Goal: Information Seeking & Learning: Learn about a topic

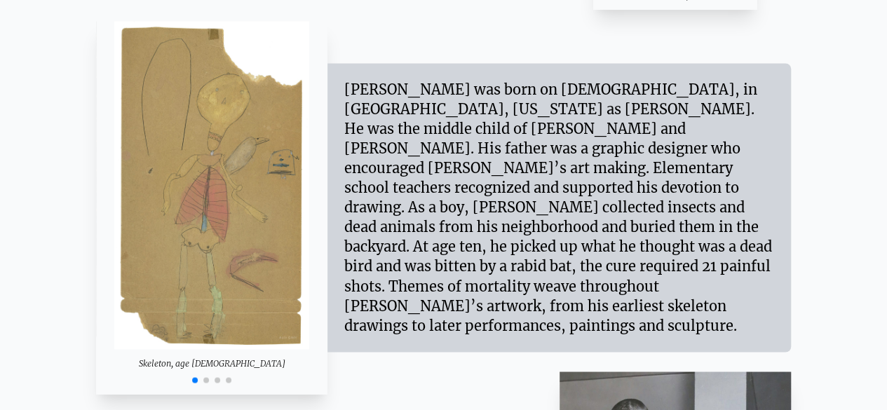
scroll to position [1047, 0]
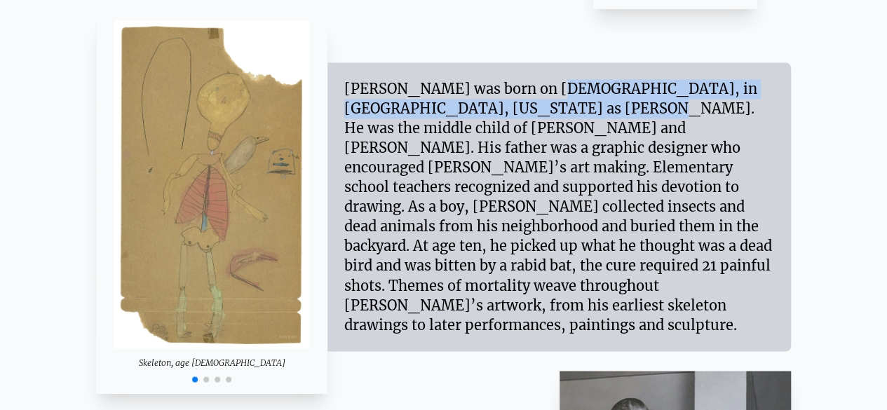
drag, startPoint x: 413, startPoint y: 111, endPoint x: 433, endPoint y: 132, distance: 29.7
click at [433, 132] on div "[PERSON_NAME] was born on [DEMOGRAPHIC_DATA], in [GEOGRAPHIC_DATA], [US_STATE] …" at bounding box center [559, 206] width 430 height 255
copy div "was born on [DEMOGRAPHIC_DATA], in [GEOGRAPHIC_DATA], [US_STATE] as [PERSON_NAM…"
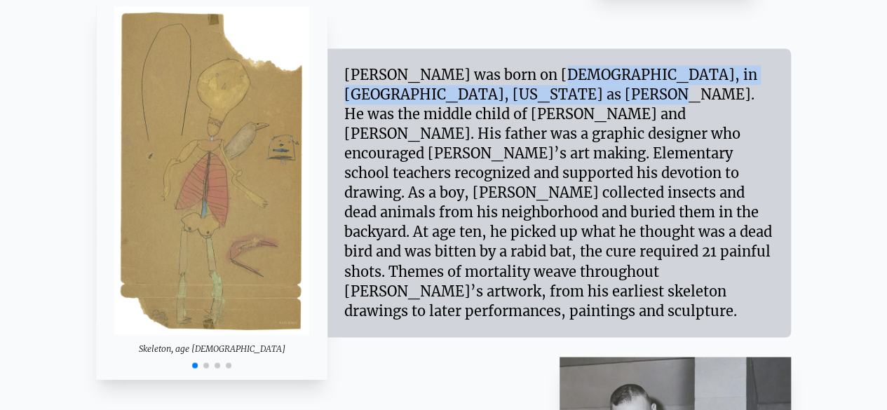
scroll to position [1062, 0]
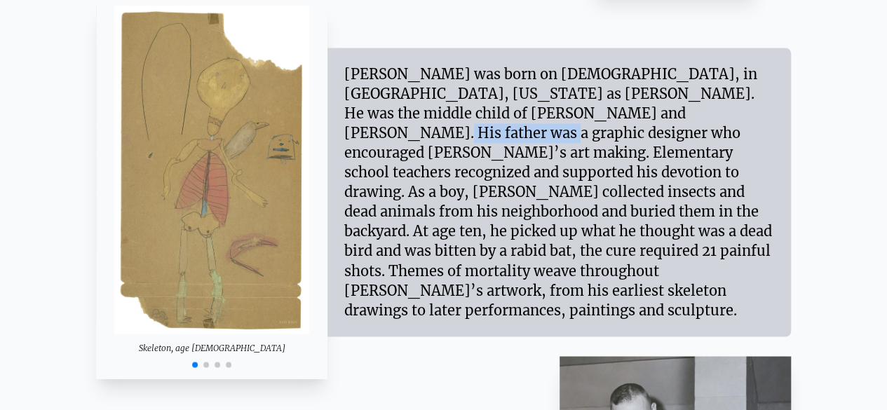
drag, startPoint x: 458, startPoint y: 138, endPoint x: 573, endPoint y: 139, distance: 115.6
click at [573, 139] on div "[PERSON_NAME] was born on [DEMOGRAPHIC_DATA], in [GEOGRAPHIC_DATA], [US_STATE] …" at bounding box center [559, 191] width 430 height 255
copy div "graphic designer"
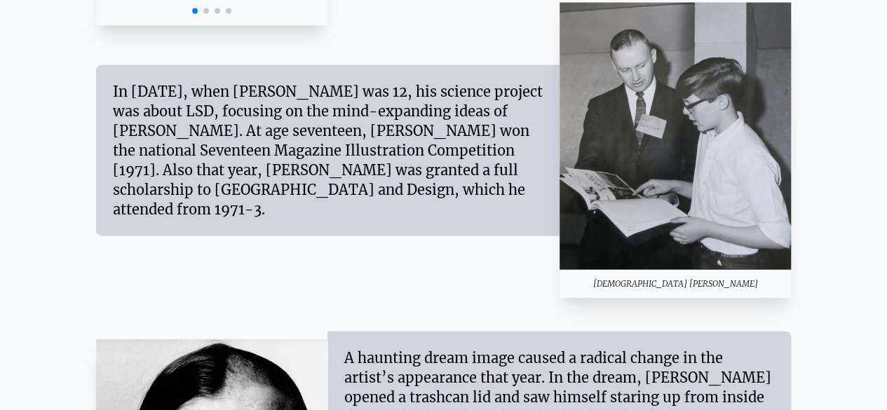
scroll to position [1416, 0]
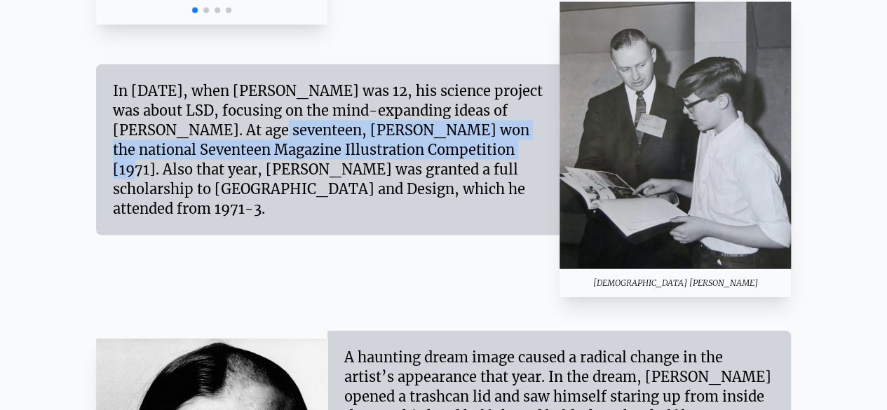
drag, startPoint x: 509, startPoint y: 118, endPoint x: 327, endPoint y: 162, distance: 188.0
click at [327, 162] on div "In [DATE], when [PERSON_NAME] was 12, his science project was about LSD, focusi…" at bounding box center [328, 149] width 430 height 137
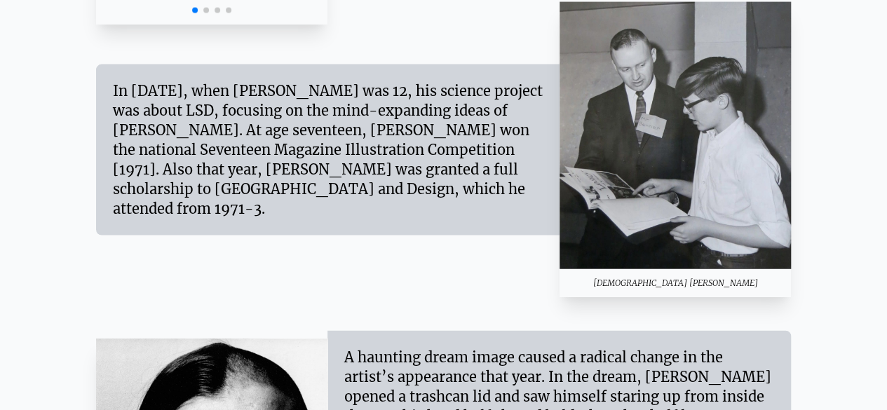
click at [419, 200] on div "In [DATE], when [PERSON_NAME] was 12, his science project was about LSD, focusi…" at bounding box center [328, 149] width 430 height 137
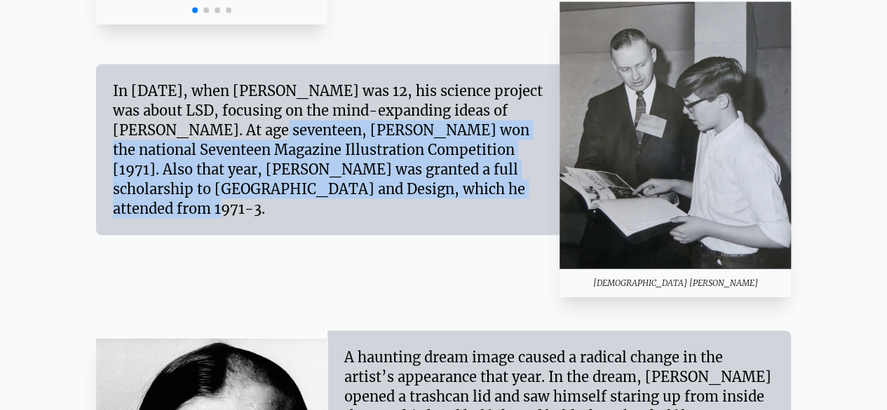
drag, startPoint x: 512, startPoint y: 125, endPoint x: 519, endPoint y: 217, distance: 92.1
click at [519, 217] on div "In [DATE], when [PERSON_NAME] was 12, his science project was about LSD, focusi…" at bounding box center [327, 149] width 463 height 171
copy div "At age seventeen, [PERSON_NAME] won the national Seventeen Magazine Illustratio…"
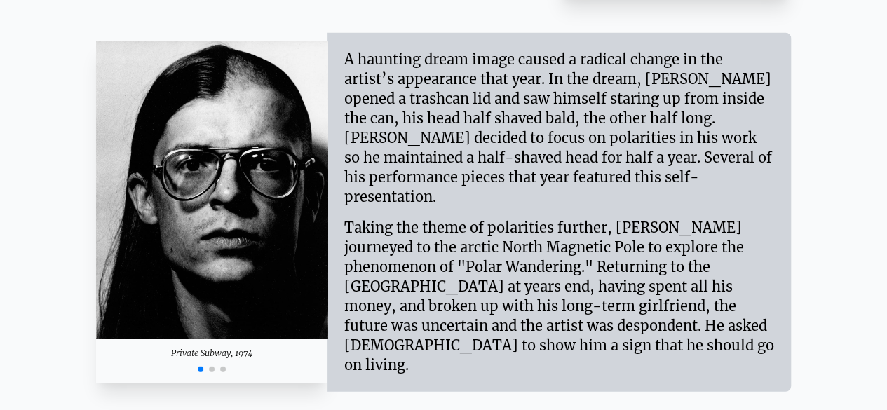
scroll to position [1716, 0]
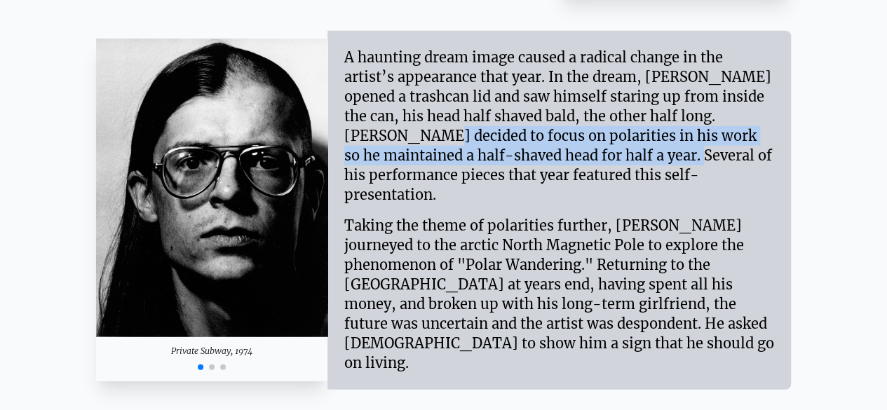
drag, startPoint x: 665, startPoint y: 125, endPoint x: 484, endPoint y: 167, distance: 186.3
click at [484, 167] on div "A haunting dream image caused a radical change in the artist’s appearance that …" at bounding box center [559, 126] width 430 height 157
copy div "[PERSON_NAME] decided to focus on polarities in his work so he maintained a hal…"
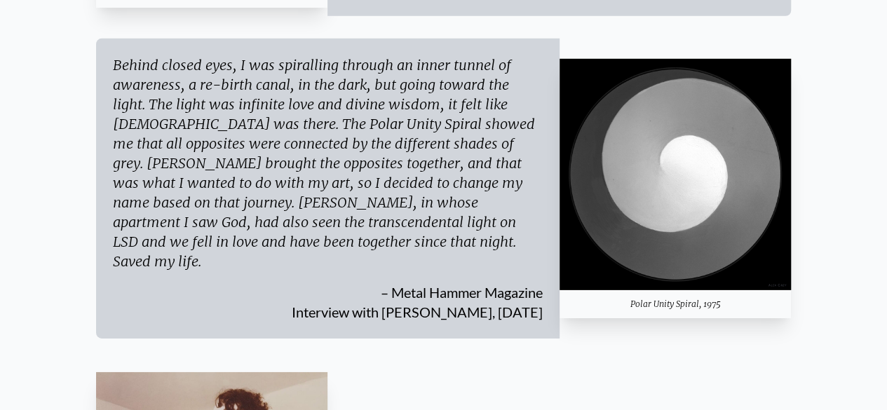
scroll to position [2090, 0]
drag, startPoint x: 390, startPoint y: 256, endPoint x: 540, endPoint y: 277, distance: 151.4
click at [540, 277] on div "– Metal Hammer Magazine Interview with [PERSON_NAME], [DATE]" at bounding box center [328, 296] width 430 height 50
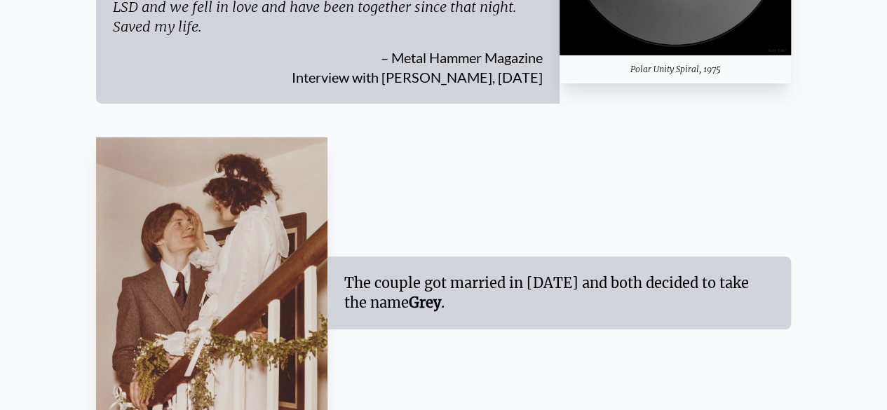
scroll to position [2387, 0]
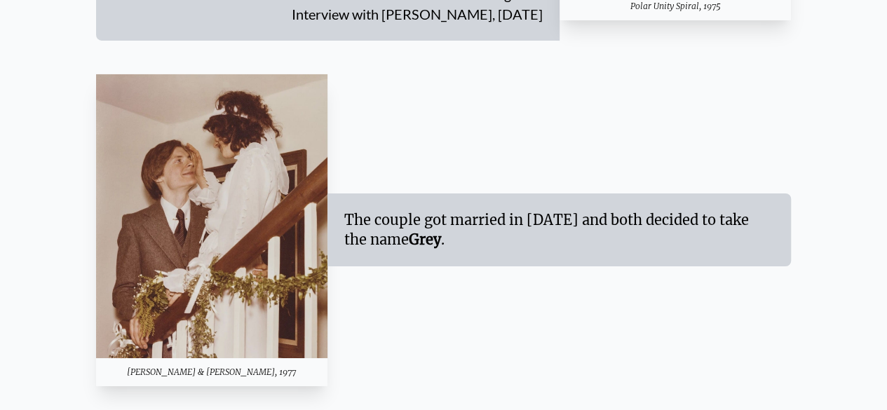
click at [540, 277] on div "[PERSON_NAME] & [PERSON_NAME], 1977 The couple got married in [DATE] and both d…" at bounding box center [443, 230] width 695 height 312
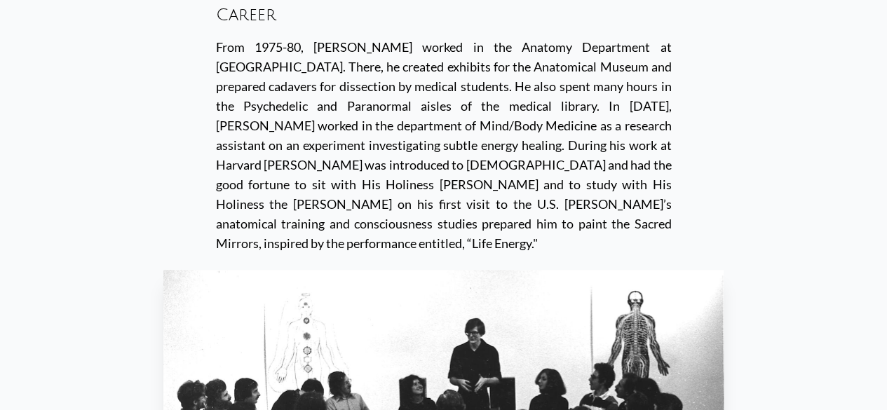
scroll to position [2805, 0]
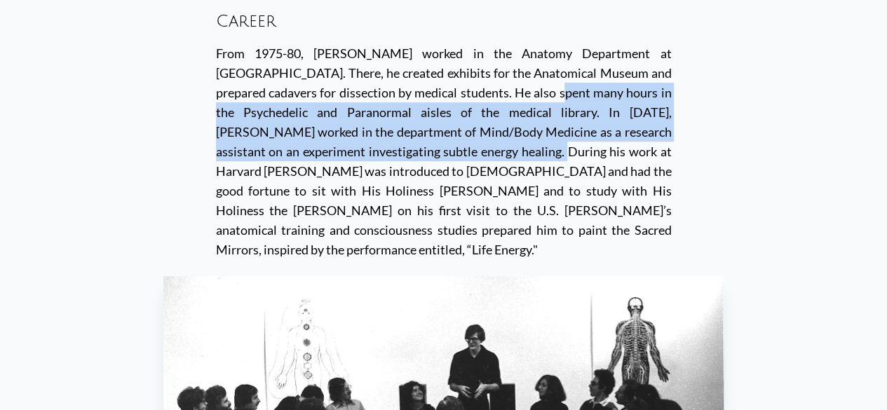
drag, startPoint x: 392, startPoint y: 58, endPoint x: 298, endPoint y: 116, distance: 110.5
click at [298, 116] on div "From 1975-80, [PERSON_NAME] worked in the Anatomy Department at [GEOGRAPHIC_DAT…" at bounding box center [444, 151] width 456 height 216
copy div "He also spent many hours in the Psychedelic and Paranormal aisles of the medica…"
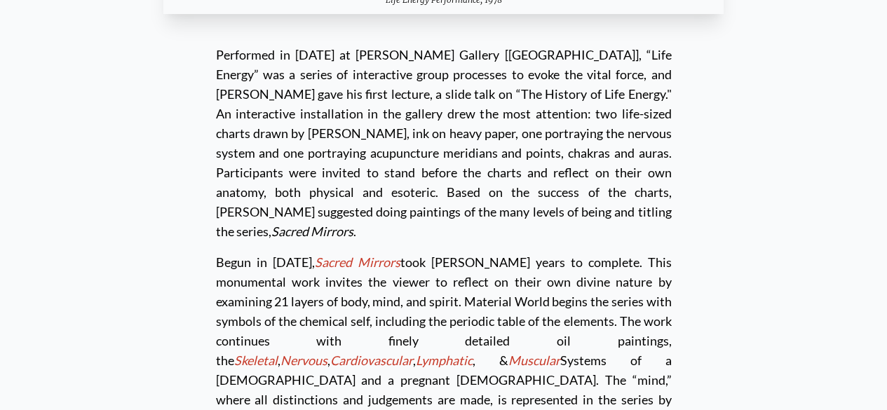
scroll to position [3423, 0]
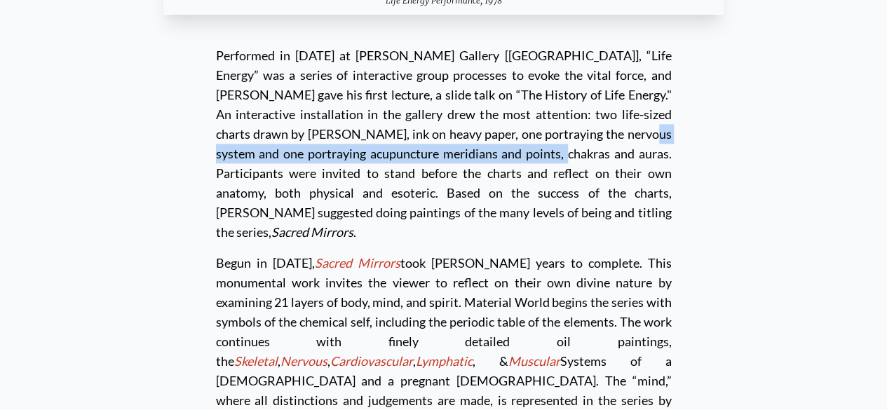
drag, startPoint x: 430, startPoint y: 82, endPoint x: 308, endPoint y: 97, distance: 122.9
click at [308, 97] on div "Performed in [DATE] at [PERSON_NAME] Gallery [[GEOGRAPHIC_DATA]], “Life Energy”…" at bounding box center [444, 144] width 456 height 196
copy div "portraying acupuncture meridians and points, chakras and auras."
